Goal: Information Seeking & Learning: Learn about a topic

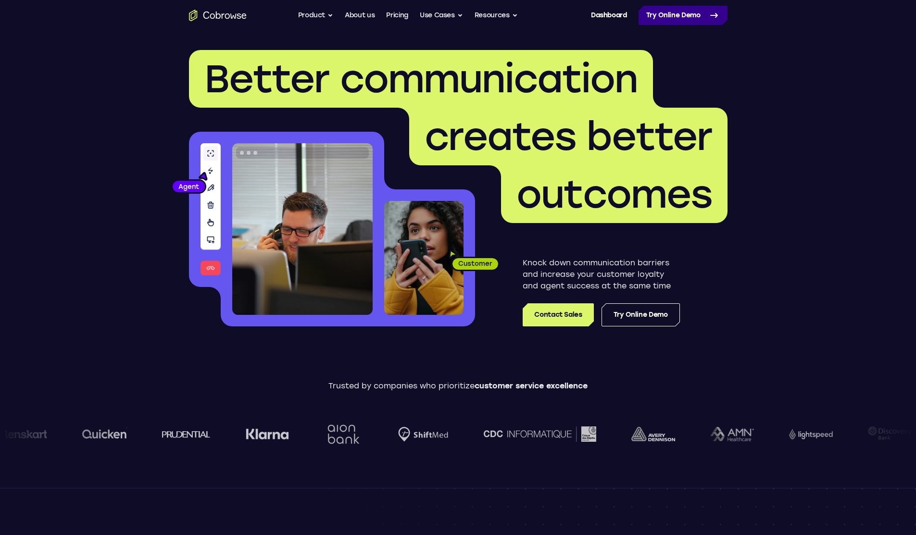
click at [657, 20] on link "Try Online Demo" at bounding box center [683, 15] width 89 height 19
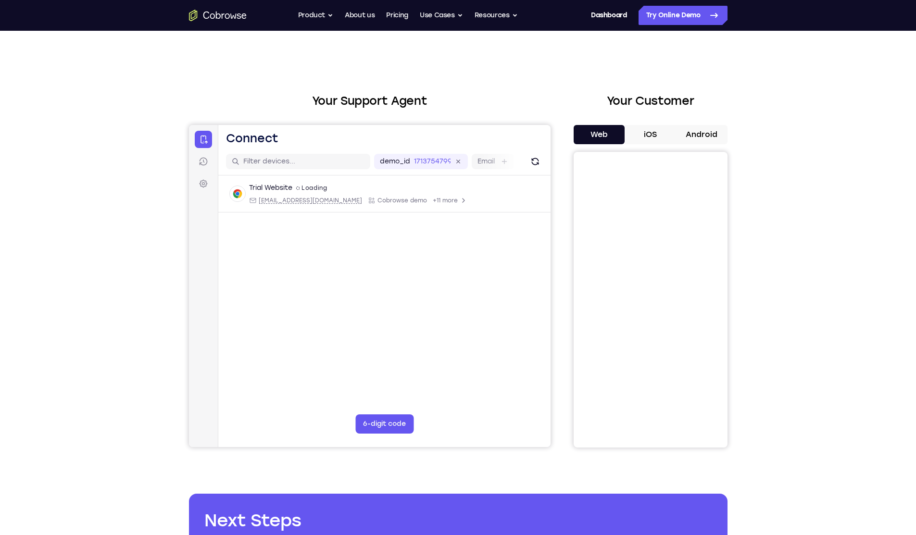
click at [650, 134] on button "iOS" at bounding box center [650, 134] width 51 height 19
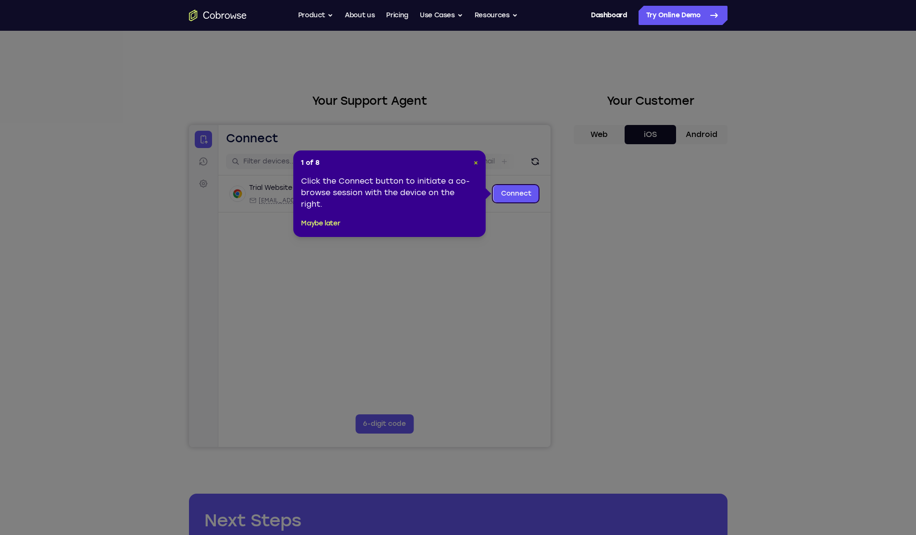
drag, startPoint x: 579, startPoint y: 265, endPoint x: 475, endPoint y: 164, distance: 144.2
click at [475, 164] on span "×" at bounding box center [476, 163] width 4 height 8
click at [660, 132] on icon at bounding box center [461, 267] width 923 height 535
click at [509, 195] on link "Connect" at bounding box center [516, 193] width 46 height 17
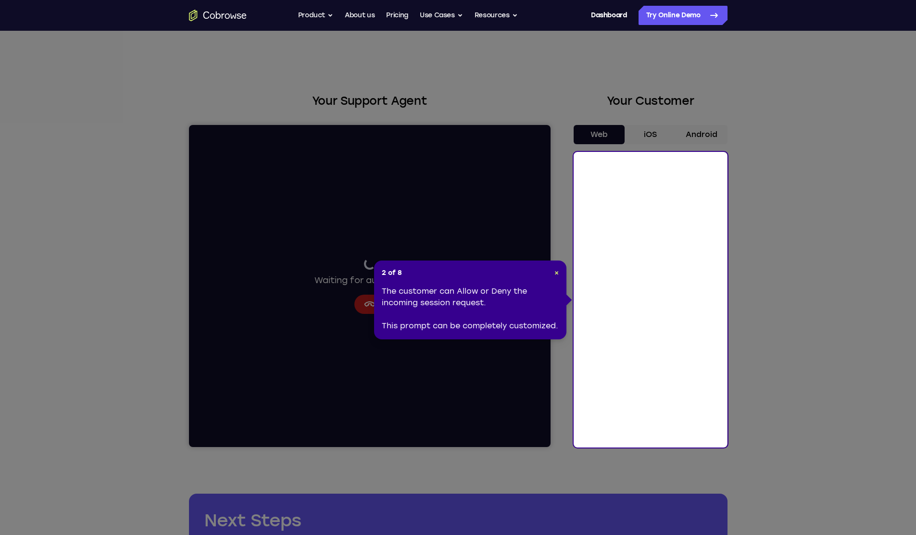
drag, startPoint x: 419, startPoint y: 232, endPoint x: 417, endPoint y: 226, distance: 7.0
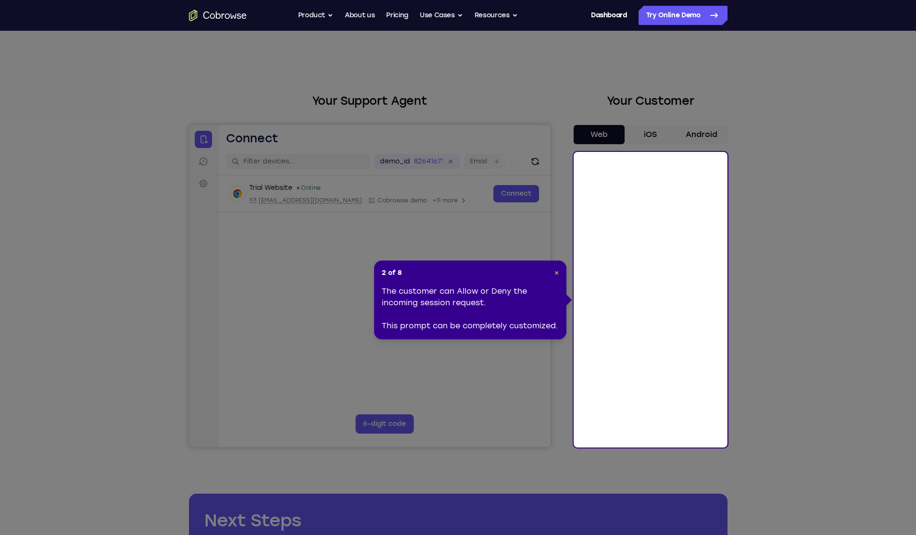
click at [558, 272] on span "×" at bounding box center [557, 273] width 4 height 8
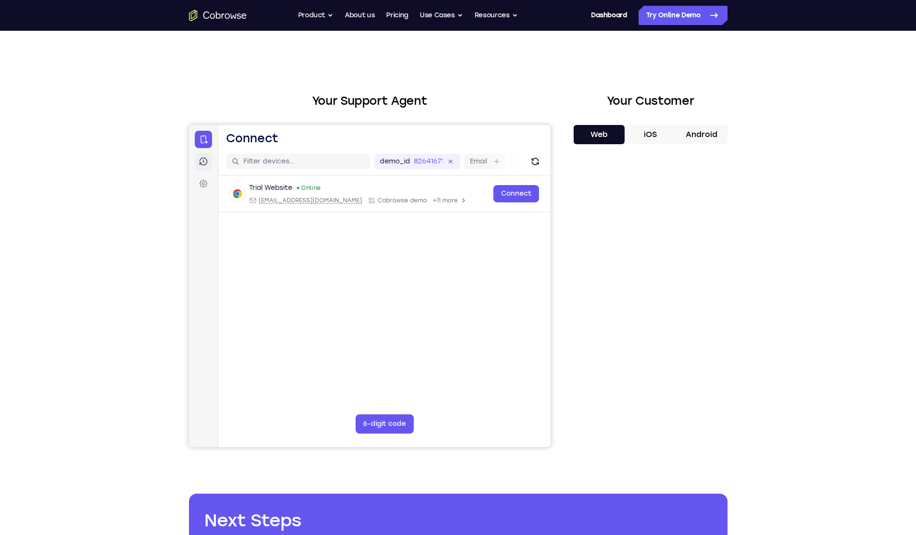
click at [200, 163] on icon at bounding box center [203, 162] width 8 height 8
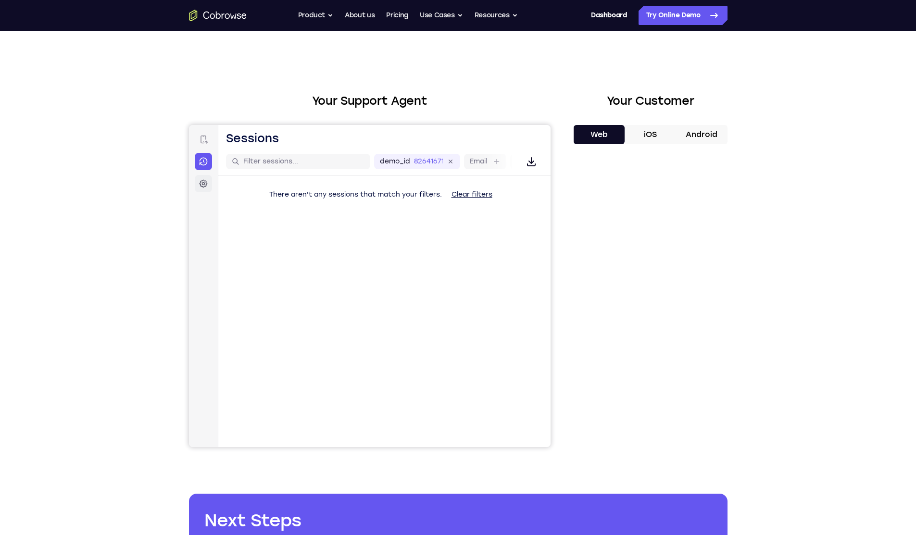
click at [204, 183] on icon at bounding box center [203, 183] width 3 height 3
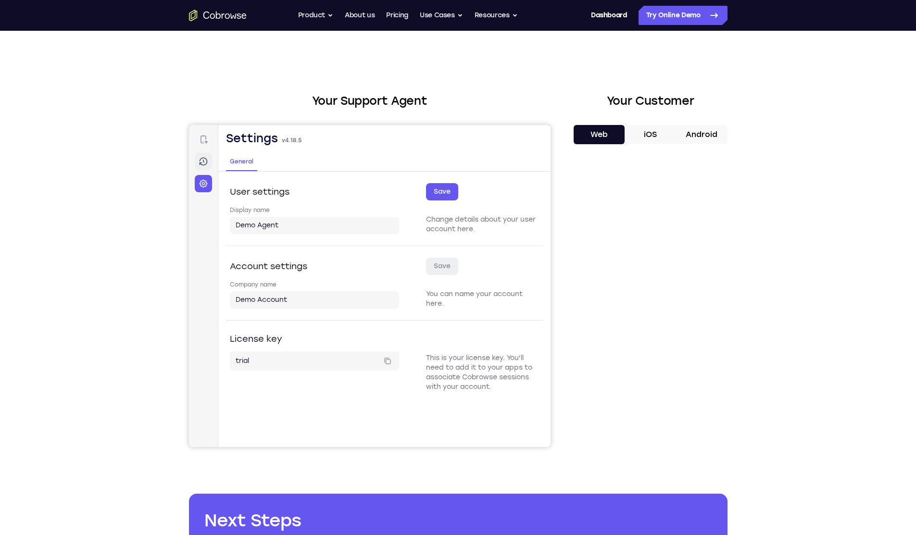
click at [204, 161] on icon at bounding box center [203, 162] width 10 height 10
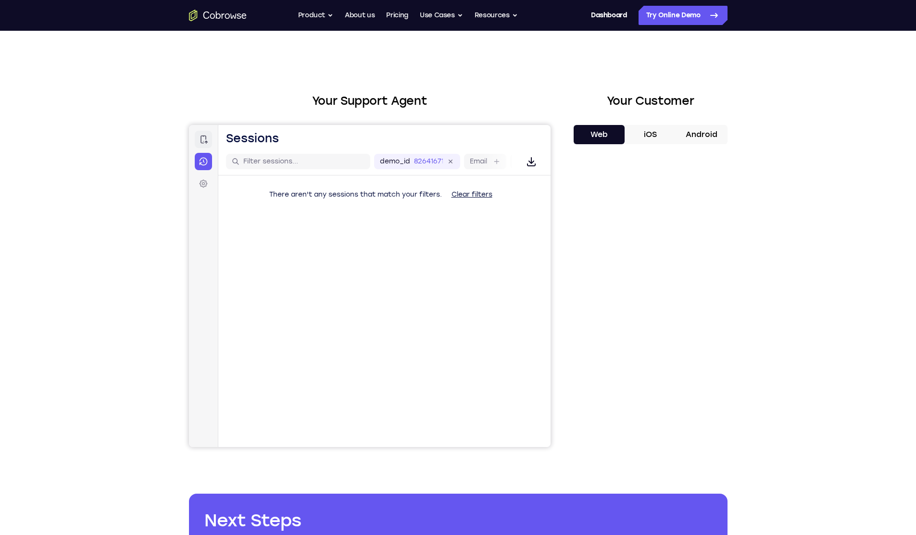
click at [203, 143] on icon at bounding box center [203, 140] width 10 height 10
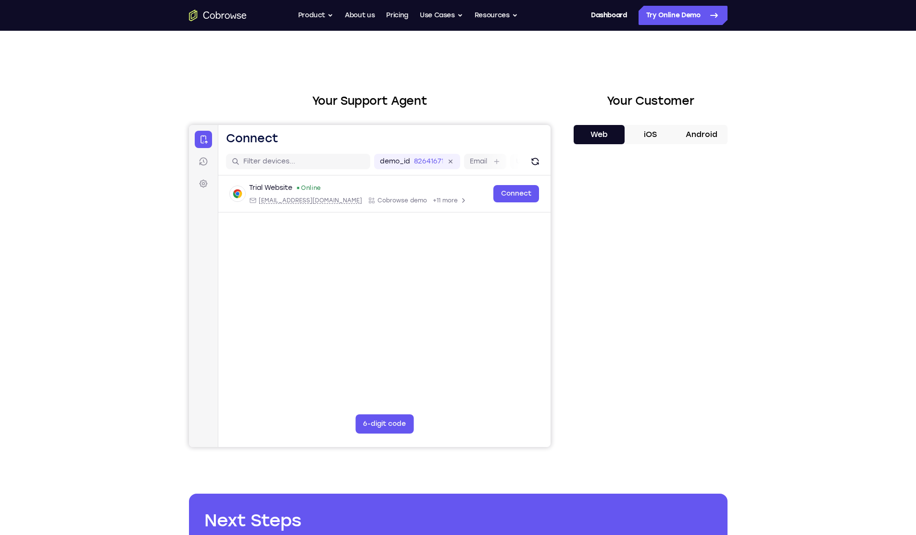
click at [662, 125] on button "iOS" at bounding box center [650, 134] width 51 height 19
click at [388, 417] on button "6-digit code" at bounding box center [384, 424] width 58 height 19
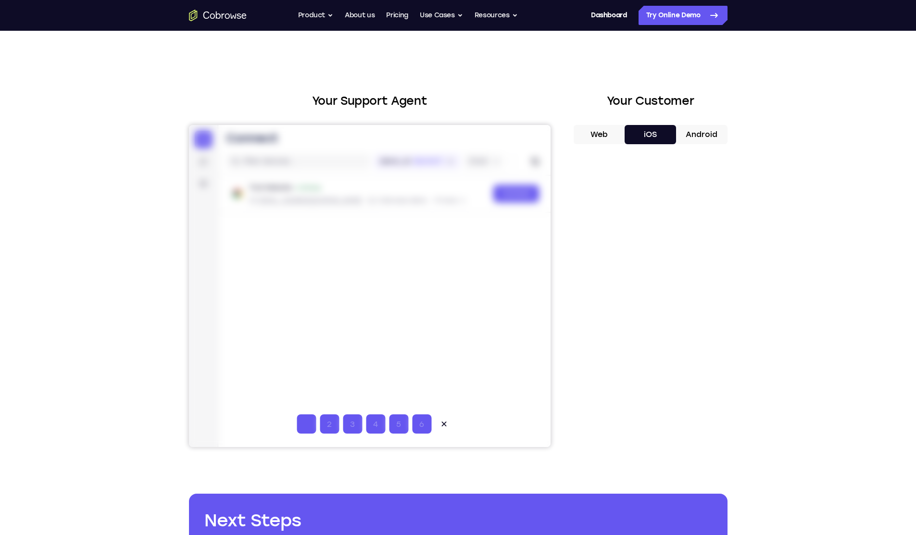
type input "1"
click at [441, 423] on icon at bounding box center [443, 424] width 5 height 5
click at [611, 132] on button "Web" at bounding box center [599, 134] width 51 height 19
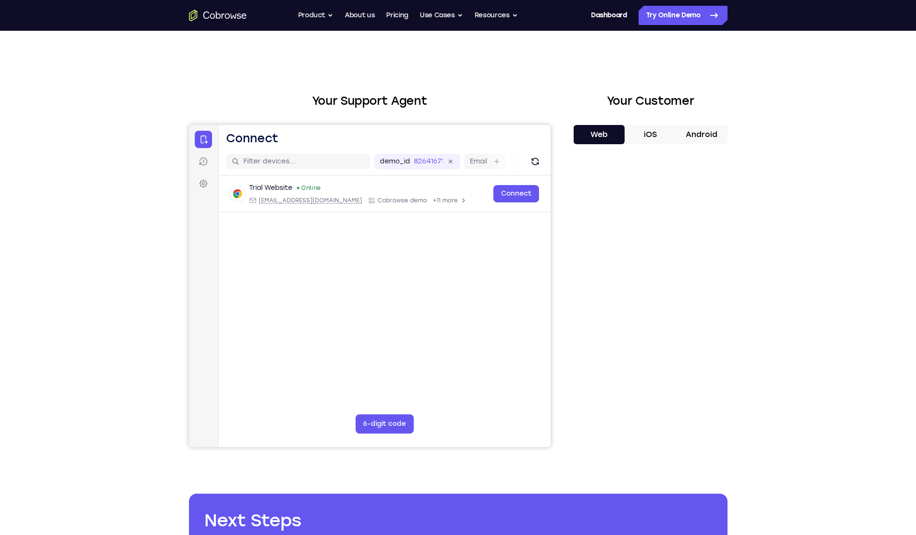
click at [633, 131] on button "iOS" at bounding box center [650, 134] width 51 height 19
click at [614, 132] on button "Web" at bounding box center [599, 134] width 51 height 19
click at [640, 139] on button "iOS" at bounding box center [650, 134] width 51 height 19
click at [605, 132] on button "Web" at bounding box center [599, 134] width 51 height 19
click at [653, 129] on button "iOS" at bounding box center [650, 134] width 51 height 19
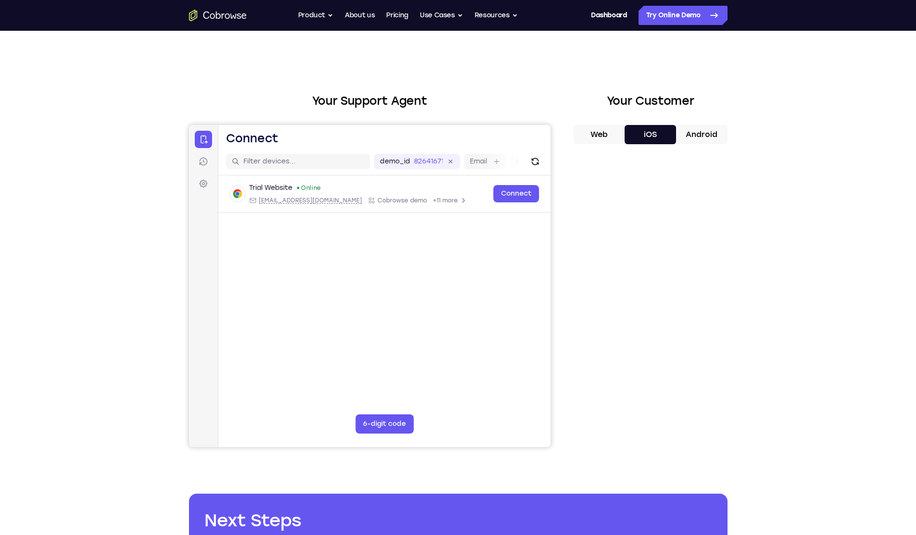
click at [606, 140] on button "Web" at bounding box center [599, 134] width 51 height 19
click at [627, 138] on button "iOS" at bounding box center [650, 134] width 51 height 19
click at [615, 135] on button "Web" at bounding box center [599, 134] width 51 height 19
click at [646, 138] on button "iOS" at bounding box center [650, 134] width 51 height 19
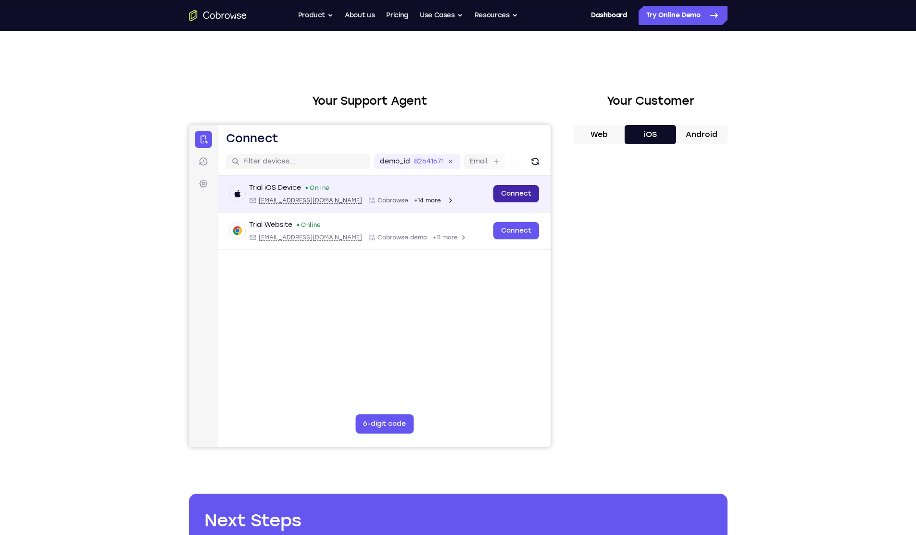
click at [514, 195] on link "Connect" at bounding box center [516, 193] width 46 height 17
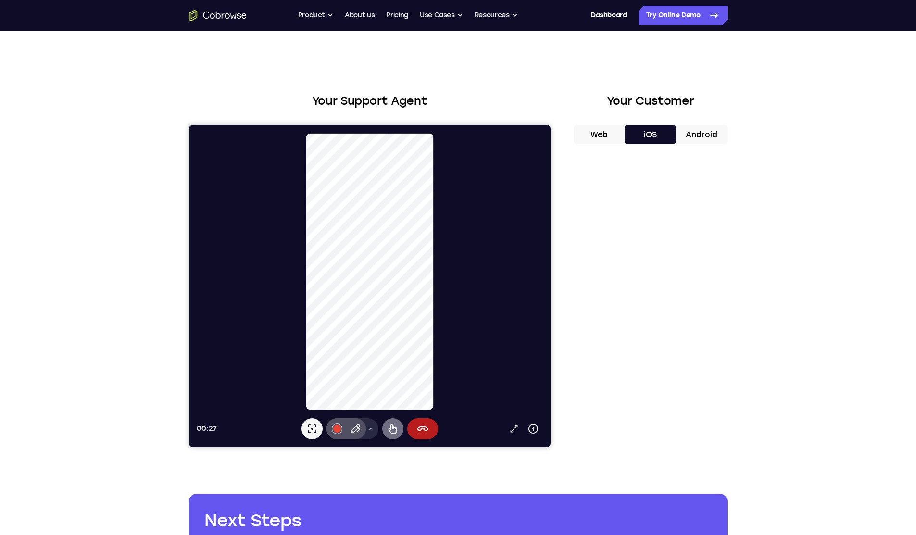
click at [389, 428] on icon at bounding box center [392, 429] width 9 height 10
click at [337, 425] on div at bounding box center [337, 429] width 8 height 8
click at [308, 431] on icon at bounding box center [312, 429] width 12 height 12
click at [384, 429] on button "Remote control" at bounding box center [392, 428] width 21 height 21
click at [388, 430] on icon at bounding box center [393, 429] width 12 height 12
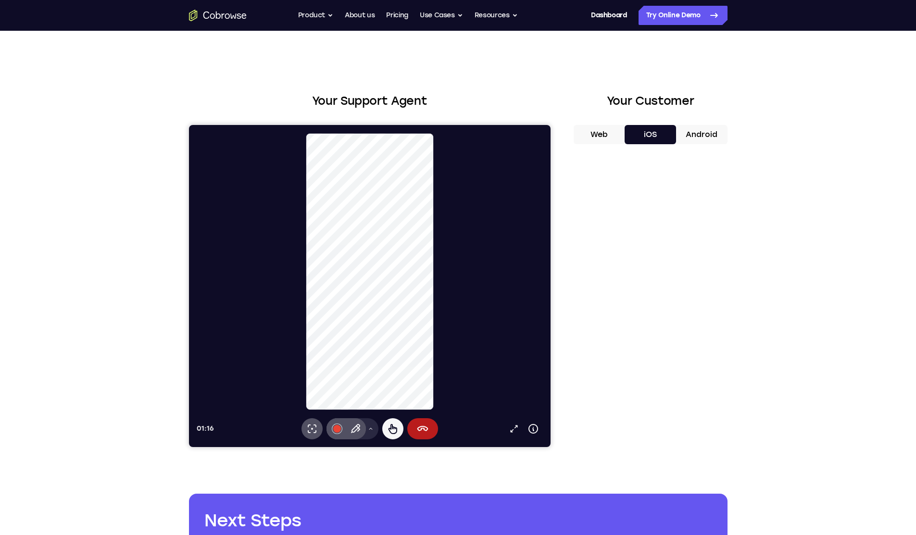
drag, startPoint x: 582, startPoint y: 132, endPoint x: 595, endPoint y: 132, distance: 13.0
click at [585, 132] on button "Web" at bounding box center [599, 134] width 51 height 19
click at [641, 141] on button "iOS" at bounding box center [650, 134] width 51 height 19
click at [469, 302] on div at bounding box center [373, 272] width 354 height 278
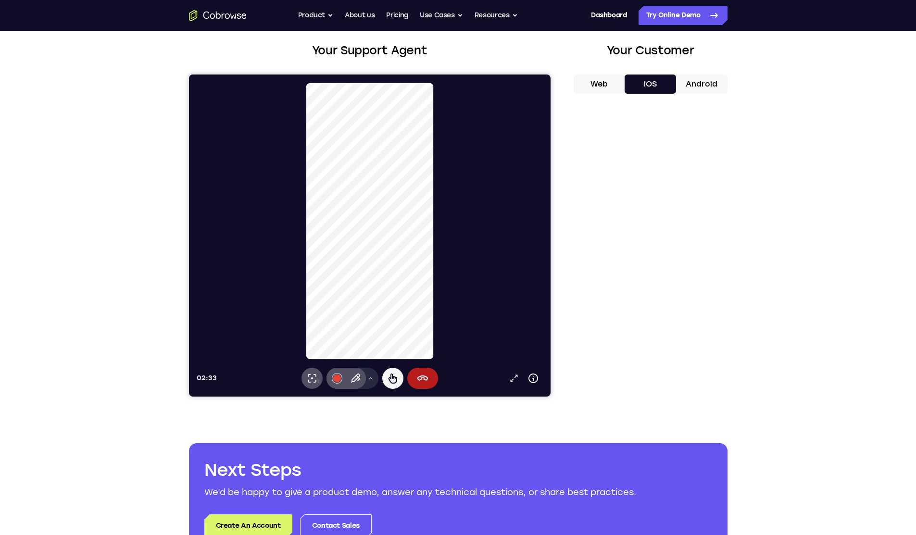
scroll to position [48, 0]
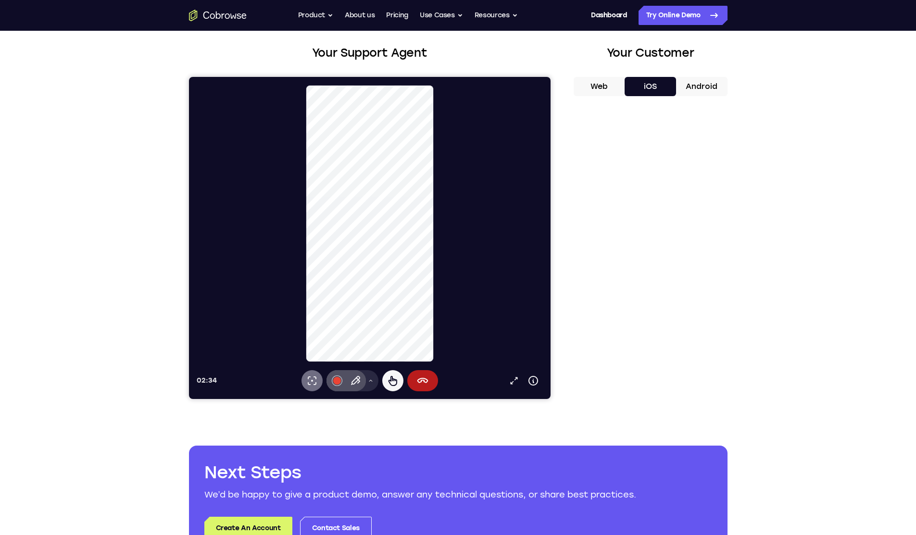
click at [315, 378] on icon at bounding box center [311, 381] width 9 height 9
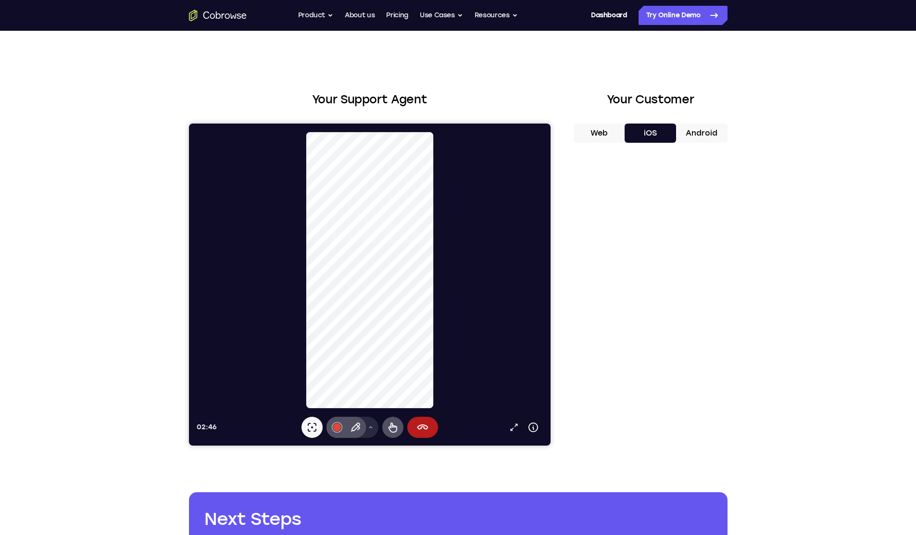
scroll to position [0, 0]
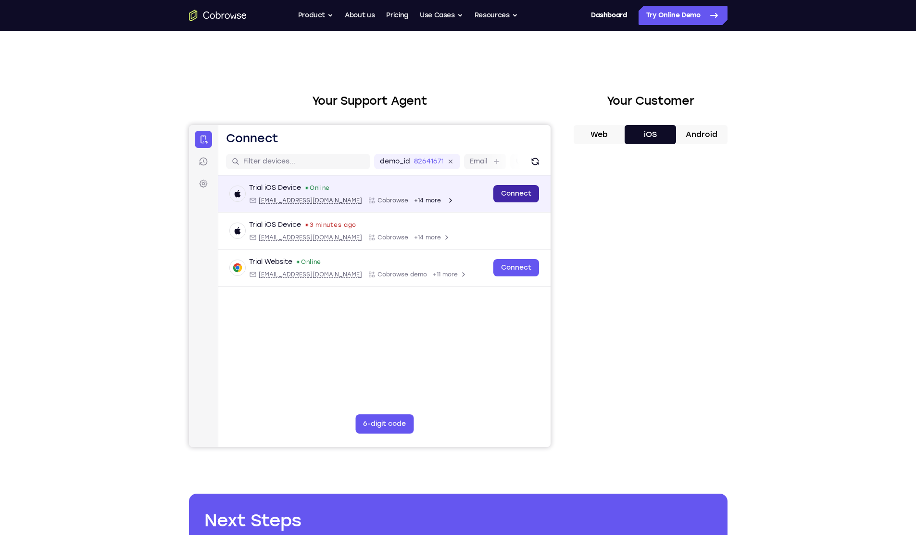
click at [530, 192] on link "Connect" at bounding box center [516, 193] width 46 height 17
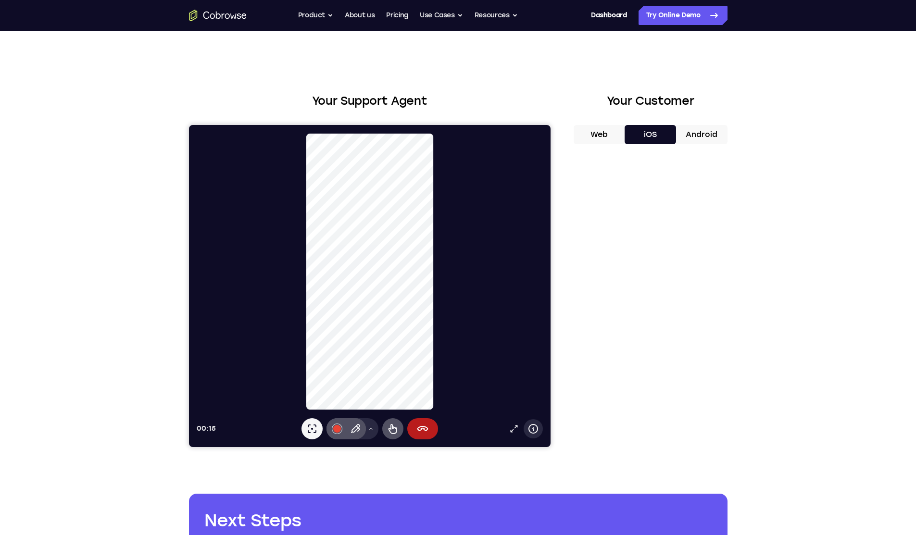
click at [533, 435] on button "Device info" at bounding box center [532, 428] width 19 height 19
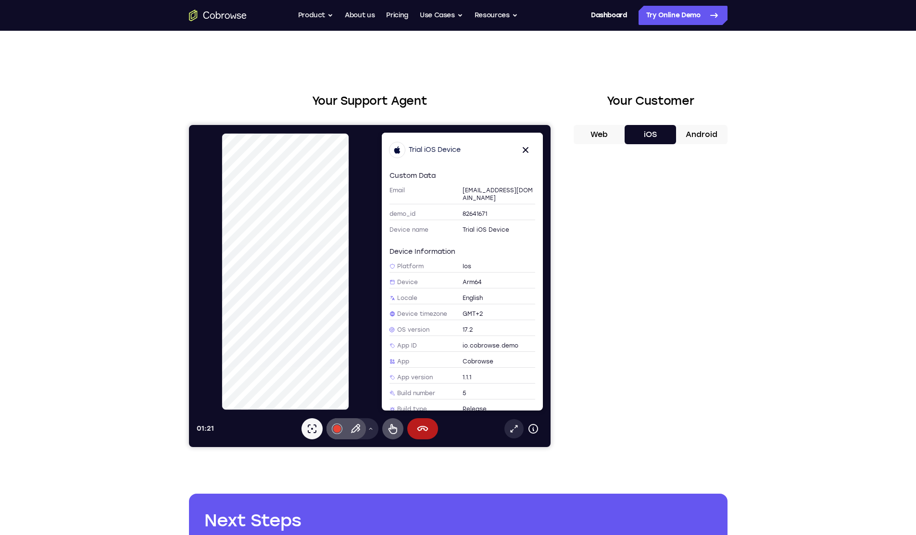
click at [507, 426] on link "Open in a new tab" at bounding box center [513, 428] width 19 height 19
click at [335, 431] on div at bounding box center [337, 429] width 8 height 8
click at [334, 353] on div "Select color #3c4044 Select color #34a853 Select color #e94435 Select color #10…" at bounding box center [336, 366] width 25 height 92
click at [354, 428] on icon at bounding box center [355, 429] width 12 height 12
click at [369, 433] on button "Drawing tools menu" at bounding box center [370, 428] width 15 height 21
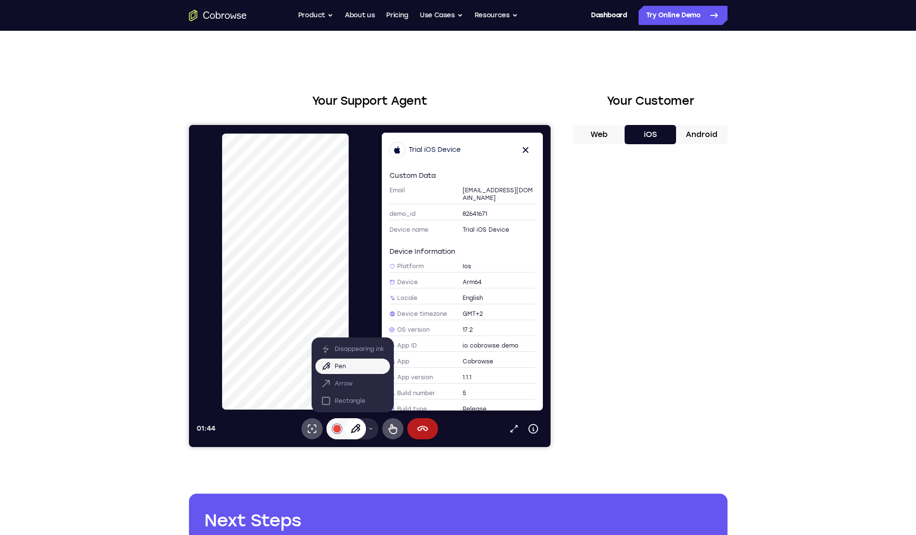
click at [361, 431] on div "Pen" at bounding box center [354, 428] width 21 height 21
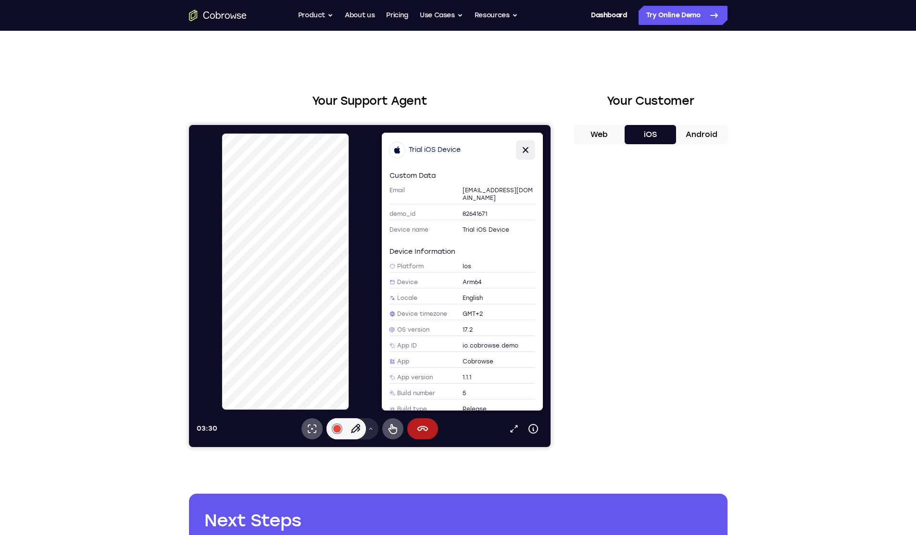
click at [520, 153] on icon at bounding box center [525, 150] width 12 height 12
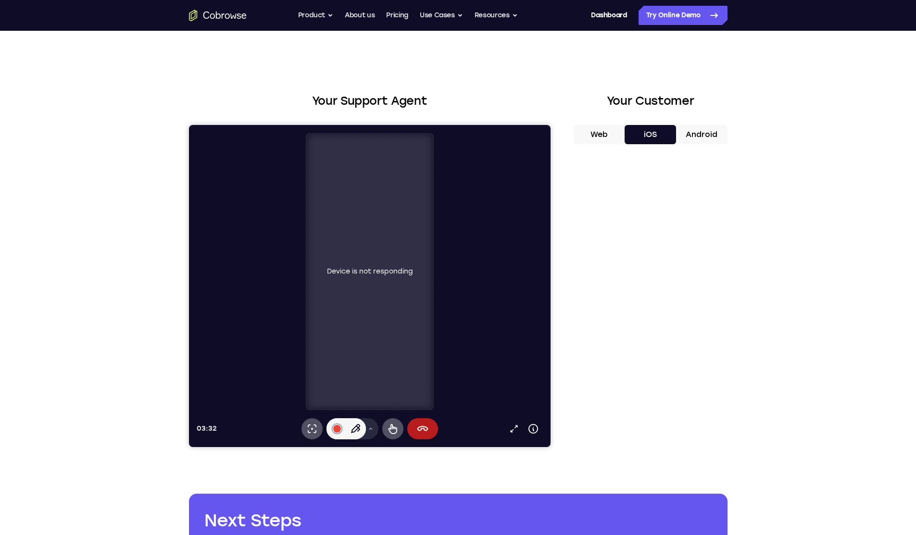
click at [392, 247] on div "Device is not responding" at bounding box center [369, 272] width 127 height 276
click at [371, 282] on div "Device is not responding" at bounding box center [369, 272] width 127 height 276
click at [425, 427] on icon at bounding box center [422, 428] width 11 height 5
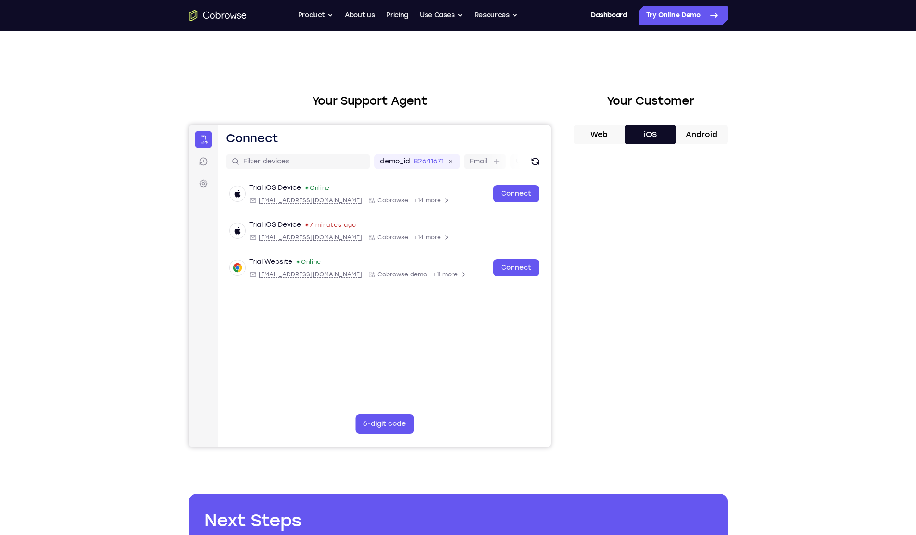
click at [593, 135] on button "Web" at bounding box center [599, 134] width 51 height 19
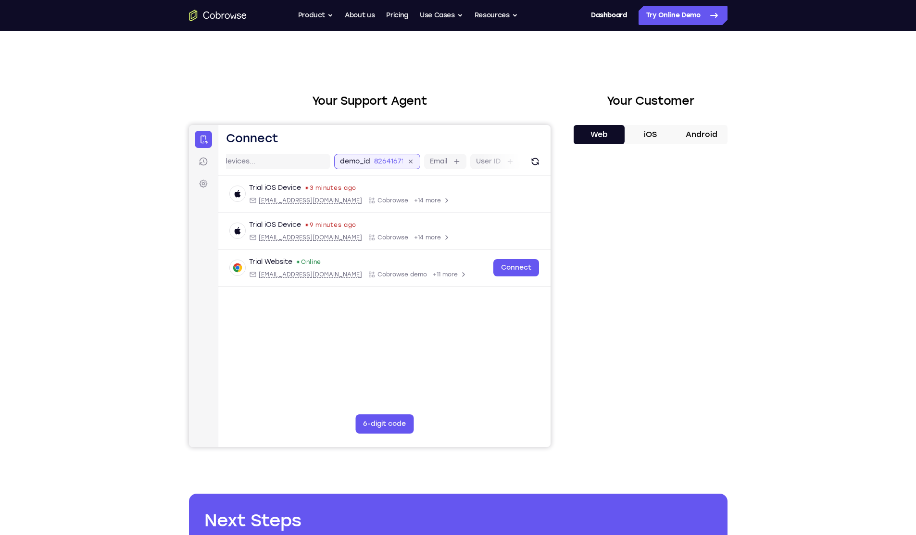
click at [441, 162] on div "demo_id 82641671 82641671 Email User ID Device ID Device name" at bounding box center [493, 161] width 319 height 15
click at [302, 153] on div "demo_id 82641671 82641671 Email User ID Device ID Device name" at bounding box center [384, 161] width 332 height 27
click at [634, 126] on button "iOS" at bounding box center [650, 134] width 51 height 19
click at [613, 136] on button "Web" at bounding box center [599, 134] width 51 height 19
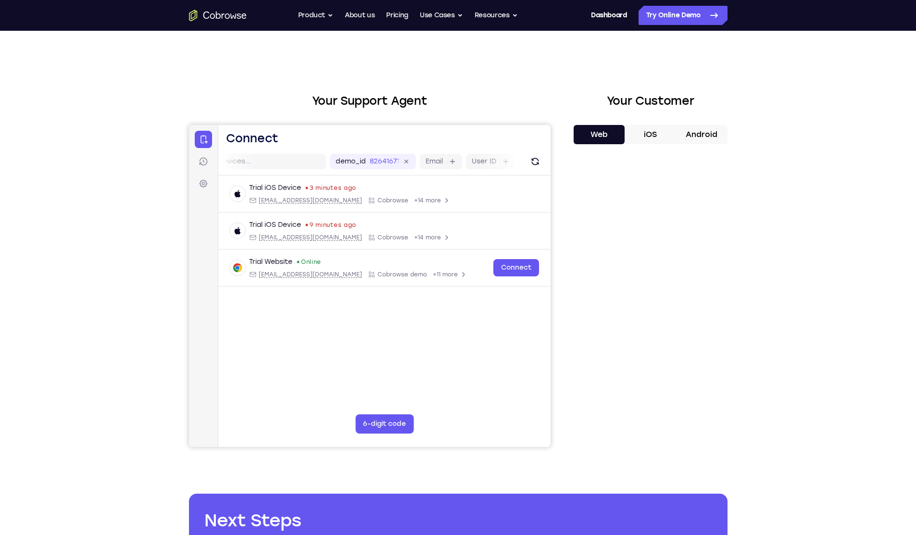
click at [640, 125] on div "Your Customer Web iOS Android" at bounding box center [651, 269] width 154 height 355
click at [647, 128] on button "iOS" at bounding box center [650, 134] width 51 height 19
click at [604, 134] on button "Web" at bounding box center [599, 134] width 51 height 19
click at [711, 137] on button "Android" at bounding box center [701, 134] width 51 height 19
click at [656, 138] on button "iOS" at bounding box center [650, 134] width 51 height 19
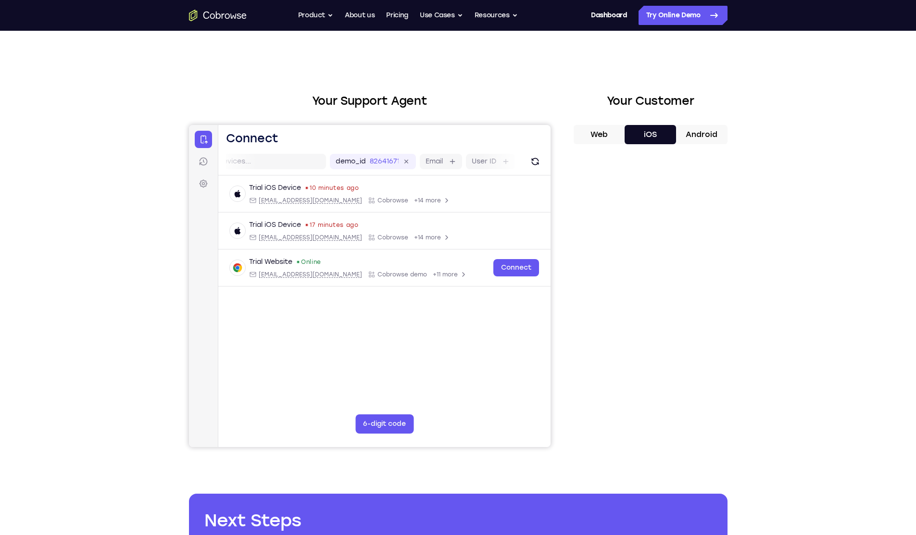
click at [605, 139] on button "Web" at bounding box center [599, 134] width 51 height 19
click at [621, 136] on button "Web" at bounding box center [599, 134] width 51 height 19
click at [651, 135] on button "iOS" at bounding box center [650, 134] width 51 height 19
click at [607, 137] on button "Web" at bounding box center [599, 134] width 51 height 19
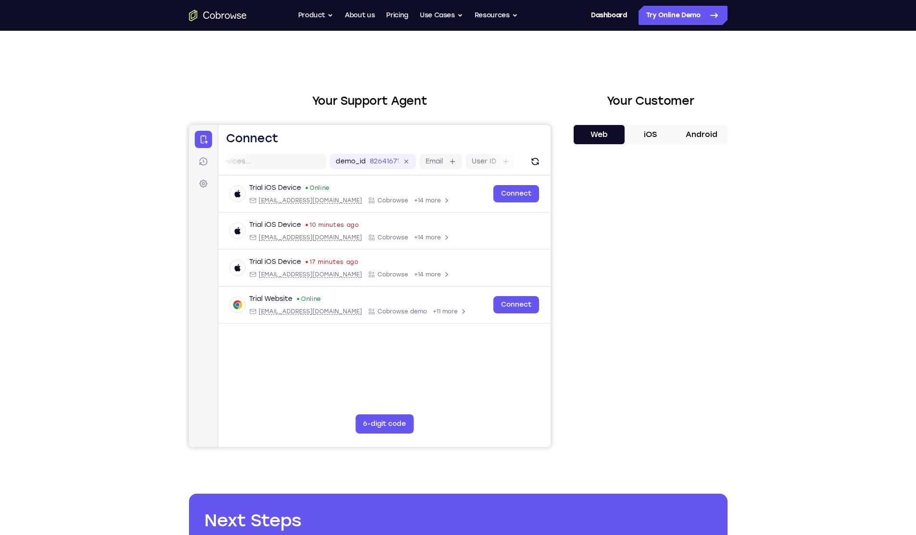
click at [704, 142] on button "Android" at bounding box center [701, 134] width 51 height 19
click at [655, 138] on button "iOS" at bounding box center [650, 134] width 51 height 19
click at [603, 138] on button "Web" at bounding box center [599, 134] width 51 height 19
click at [625, 140] on button "iOS" at bounding box center [650, 134] width 51 height 19
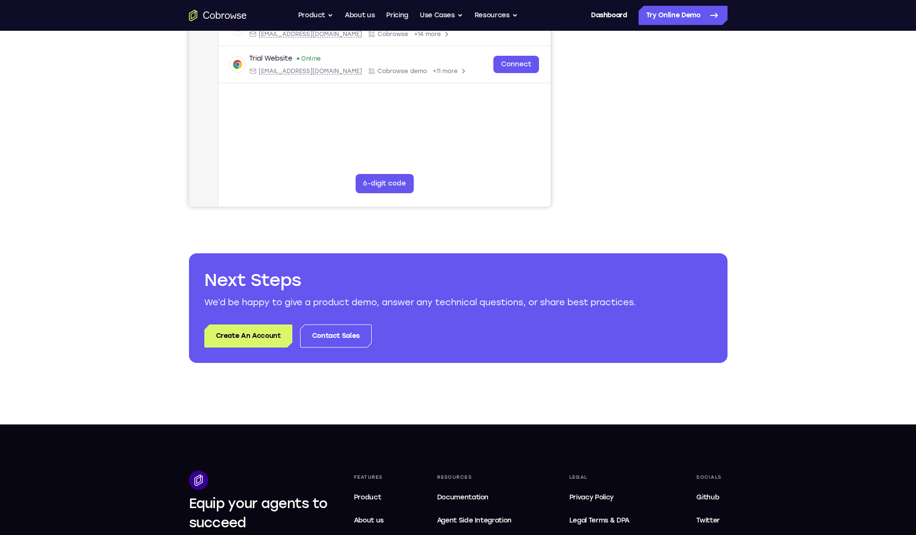
scroll to position [0, 0]
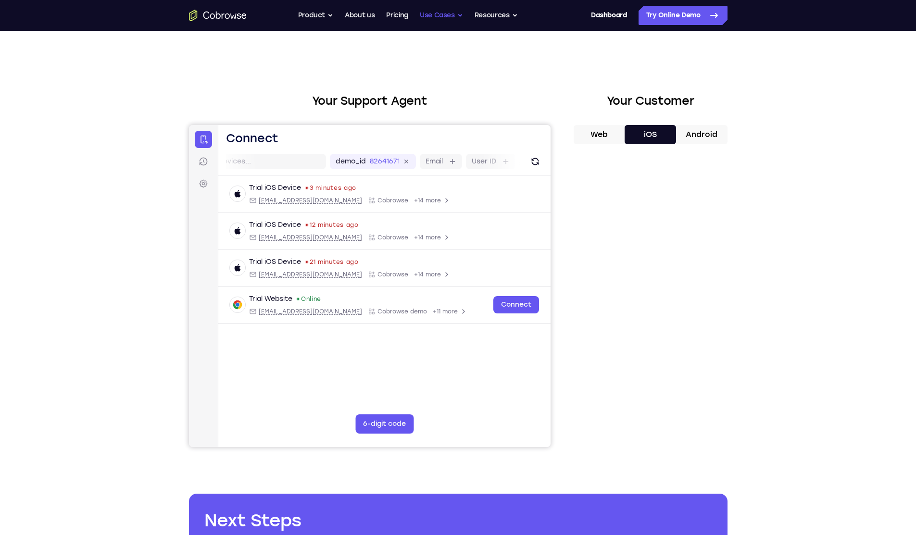
drag, startPoint x: 456, startPoint y: 19, endPoint x: 451, endPoint y: 21, distance: 5.5
click at [451, 21] on button "Use Cases" at bounding box center [441, 15] width 43 height 19
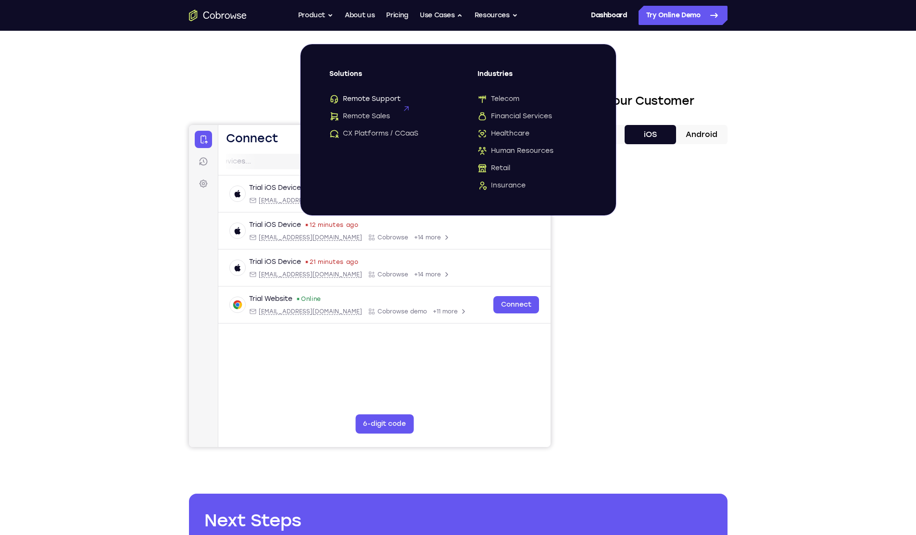
drag, startPoint x: 387, startPoint y: 93, endPoint x: 378, endPoint y: 96, distance: 9.6
click at [378, 96] on span "Remote Support" at bounding box center [364, 99] width 71 height 10
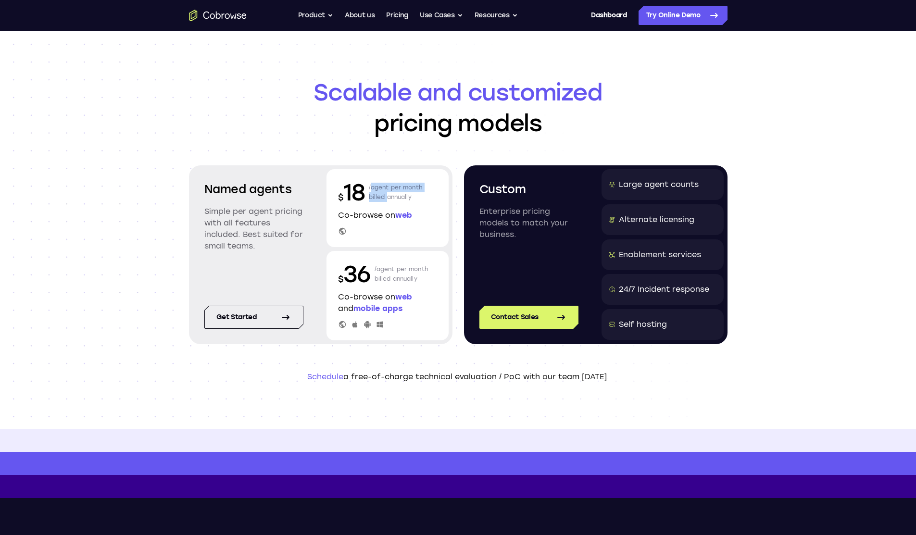
drag, startPoint x: 368, startPoint y: 188, endPoint x: 389, endPoint y: 194, distance: 21.6
click at [389, 194] on div "$ 18 /agent per month billed annually" at bounding box center [387, 192] width 99 height 31
drag, startPoint x: 344, startPoint y: 268, endPoint x: 373, endPoint y: 273, distance: 29.7
click at [373, 272] on div "$ 36 /agent per month billed annually" at bounding box center [387, 274] width 99 height 31
click at [398, 274] on p "/agent per month billed annually" at bounding box center [402, 274] width 54 height 31
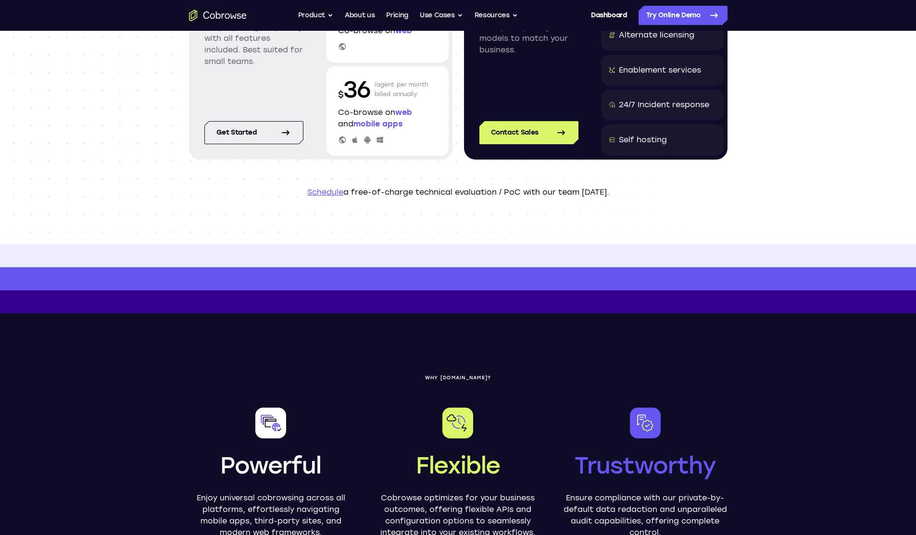
scroll to position [192, 0]
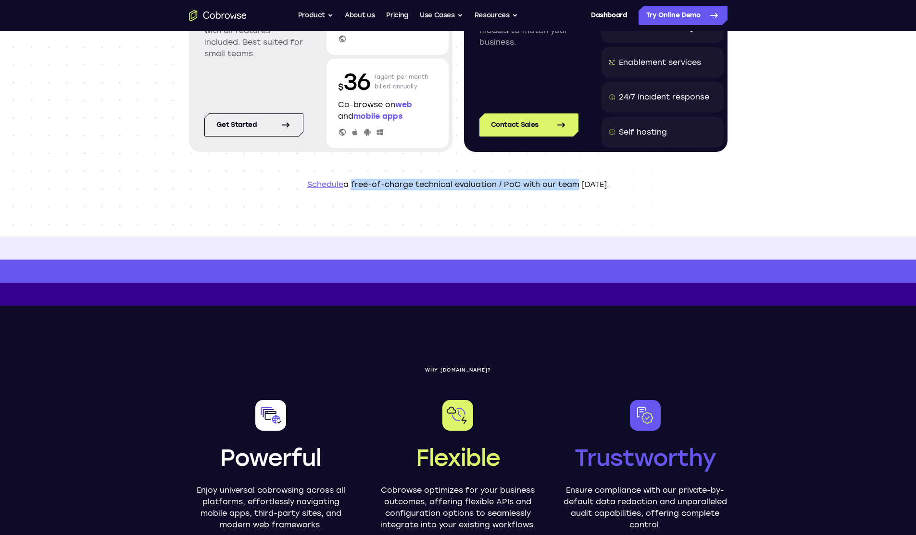
drag, startPoint x: 366, startPoint y: 185, endPoint x: 575, endPoint y: 191, distance: 208.8
click at [575, 191] on header "Scalable and customized pricing models Named agents Simple per agent pricing wi…" at bounding box center [459, 37] width 616 height 398
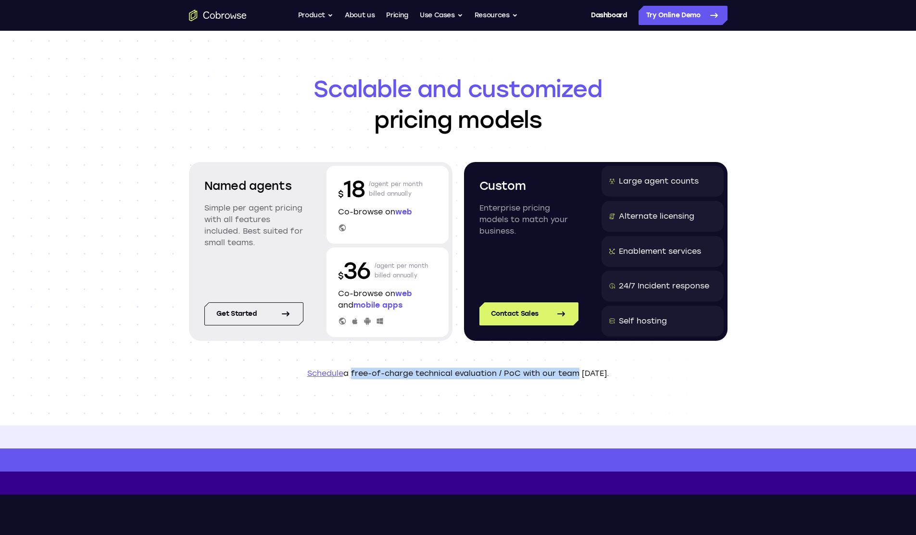
scroll to position [0, 0]
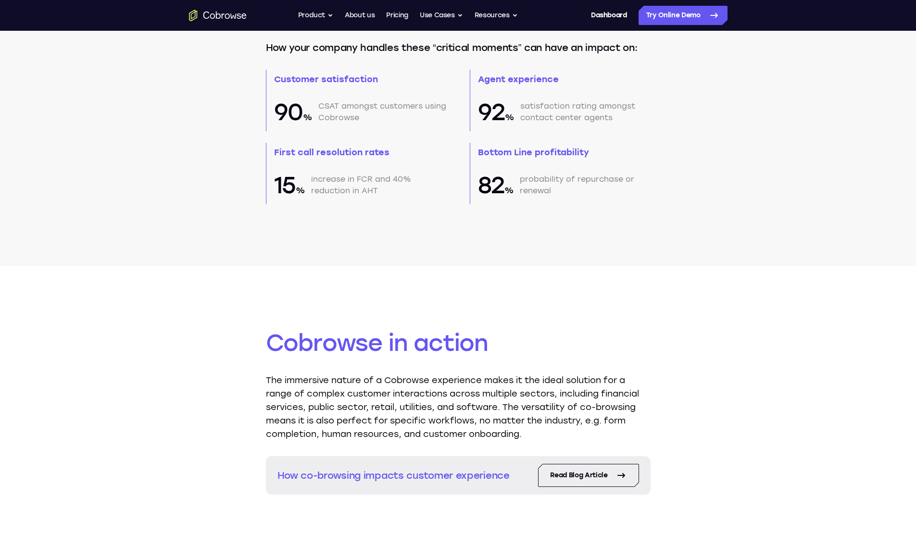
scroll to position [869, 0]
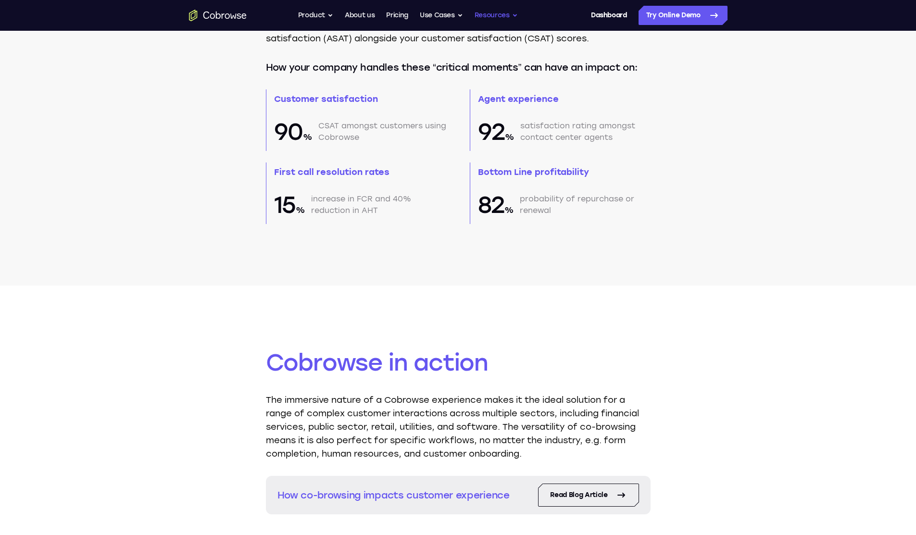
click at [511, 19] on button "Resources" at bounding box center [496, 15] width 43 height 19
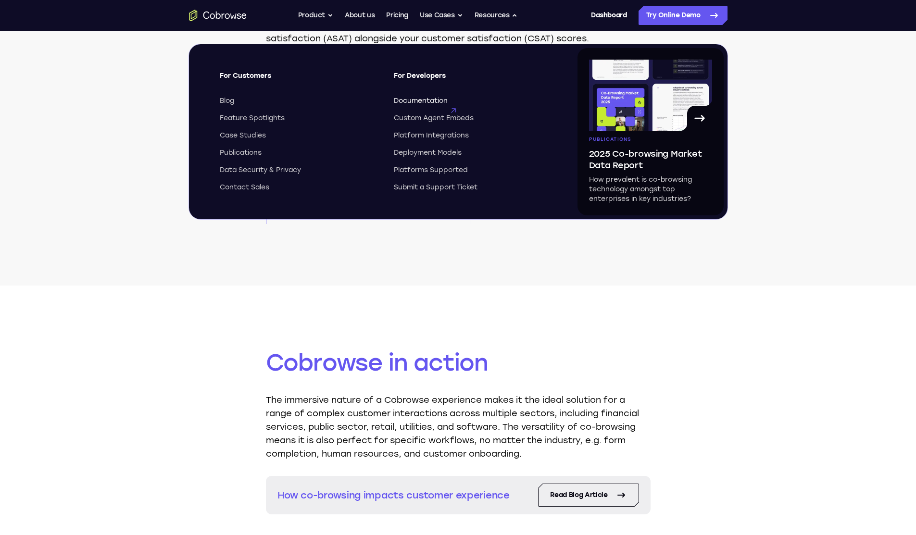
click at [429, 102] on span "Documentation" at bounding box center [421, 101] width 54 height 10
